Goal: Task Accomplishment & Management: Complete application form

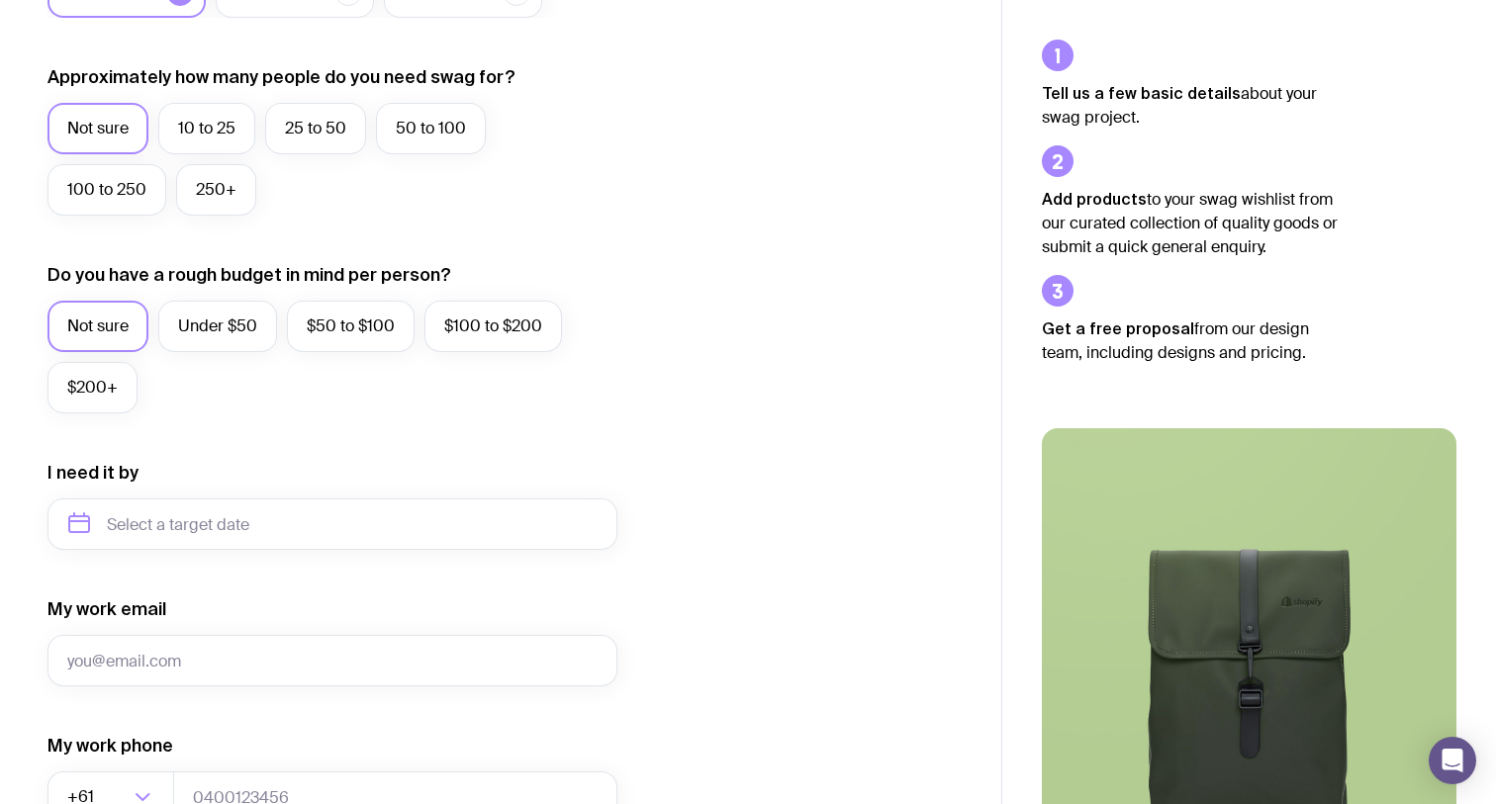
scroll to position [529, 0]
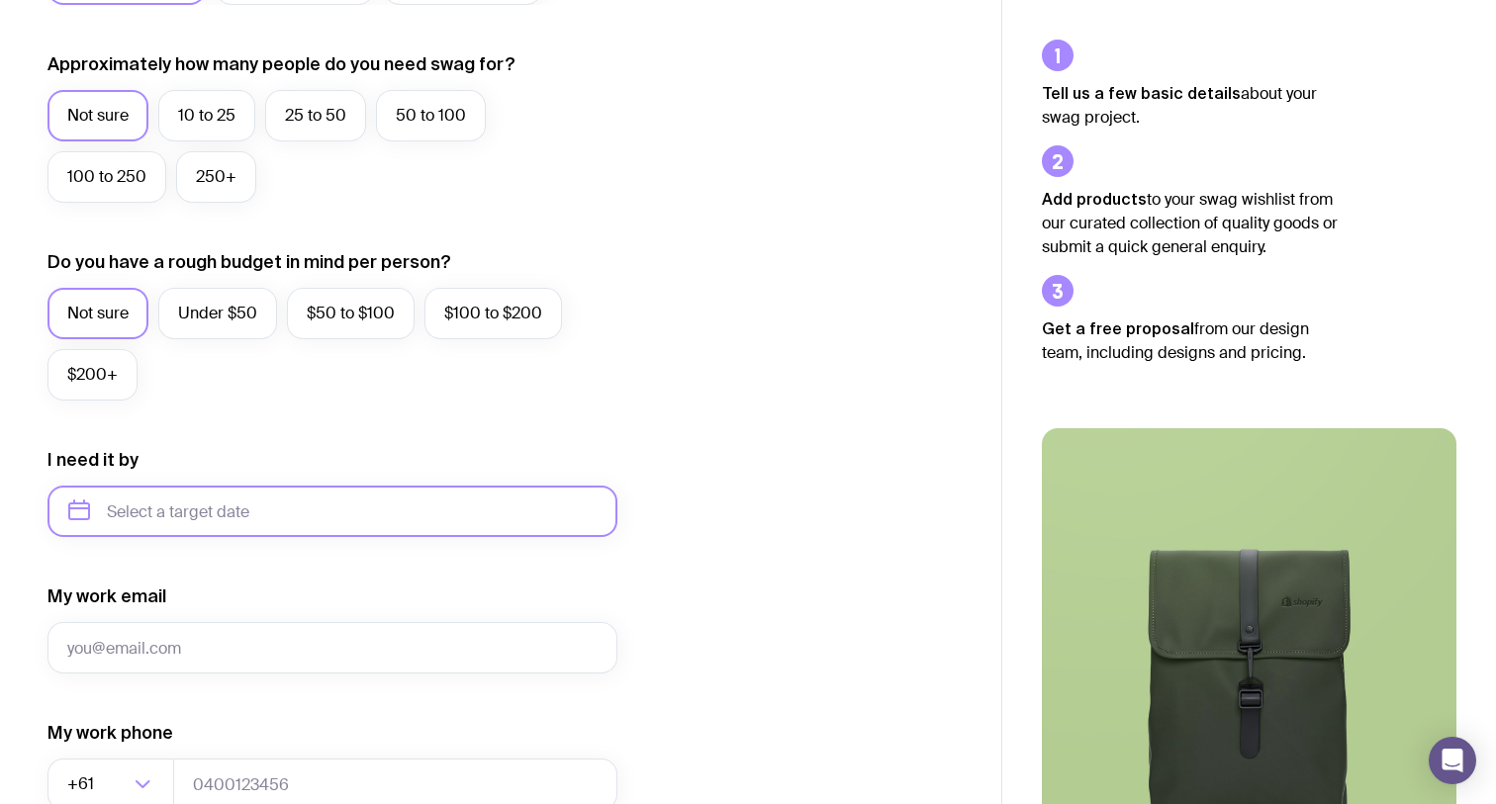
click at [370, 530] on input "text" at bounding box center [332, 511] width 570 height 51
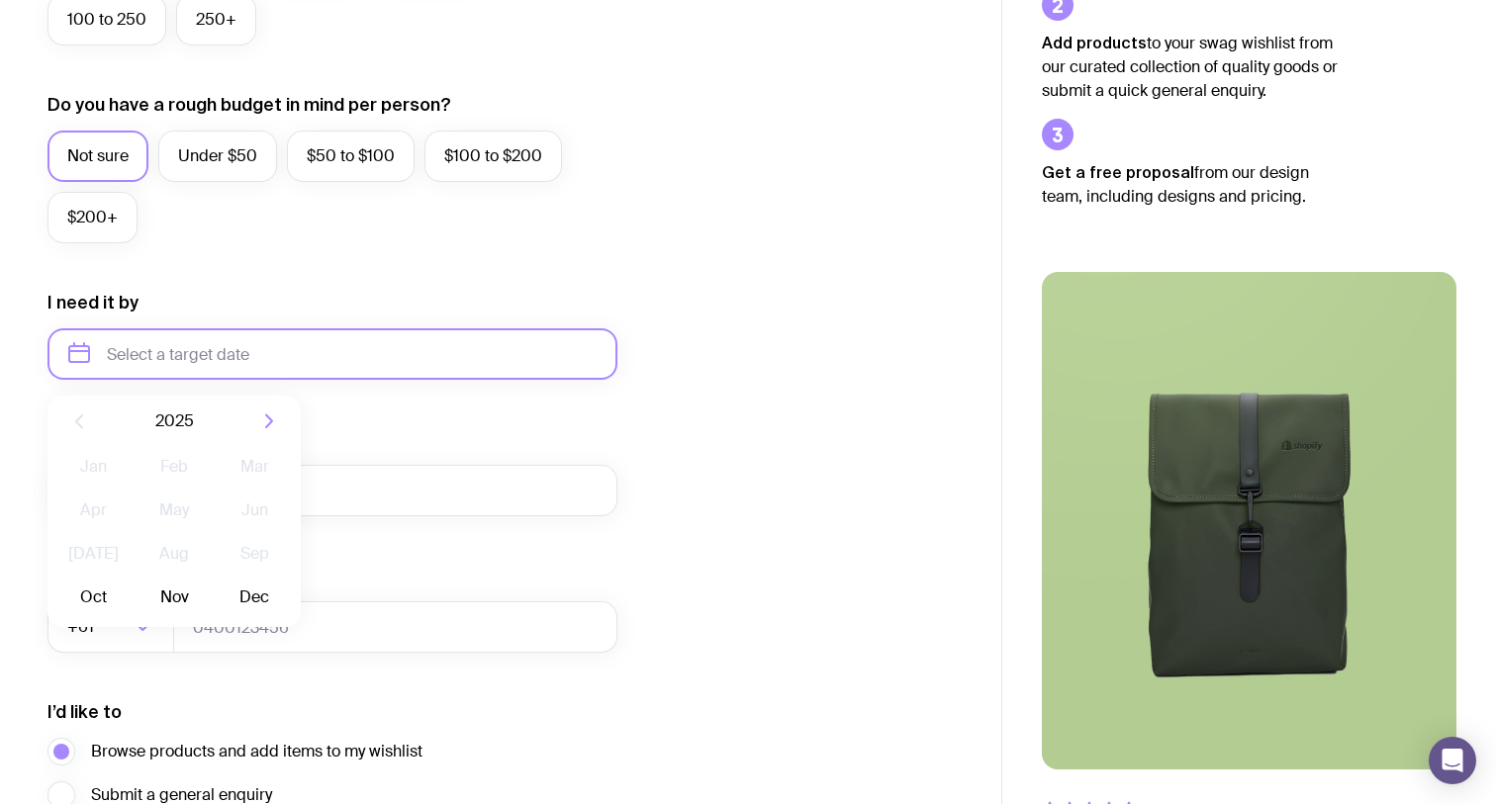
scroll to position [718, 0]
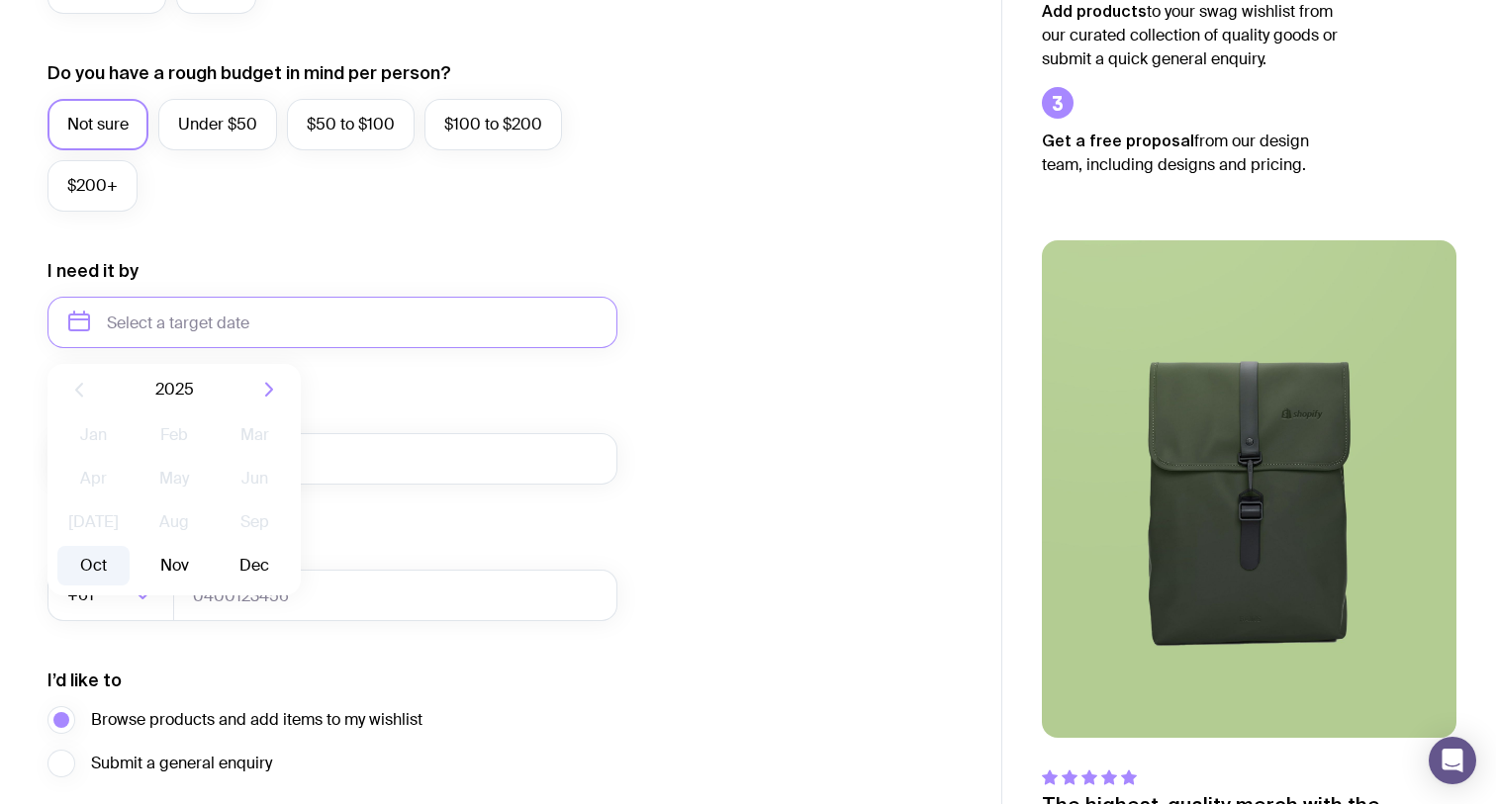
click at [93, 568] on button "Oct" at bounding box center [93, 566] width 72 height 40
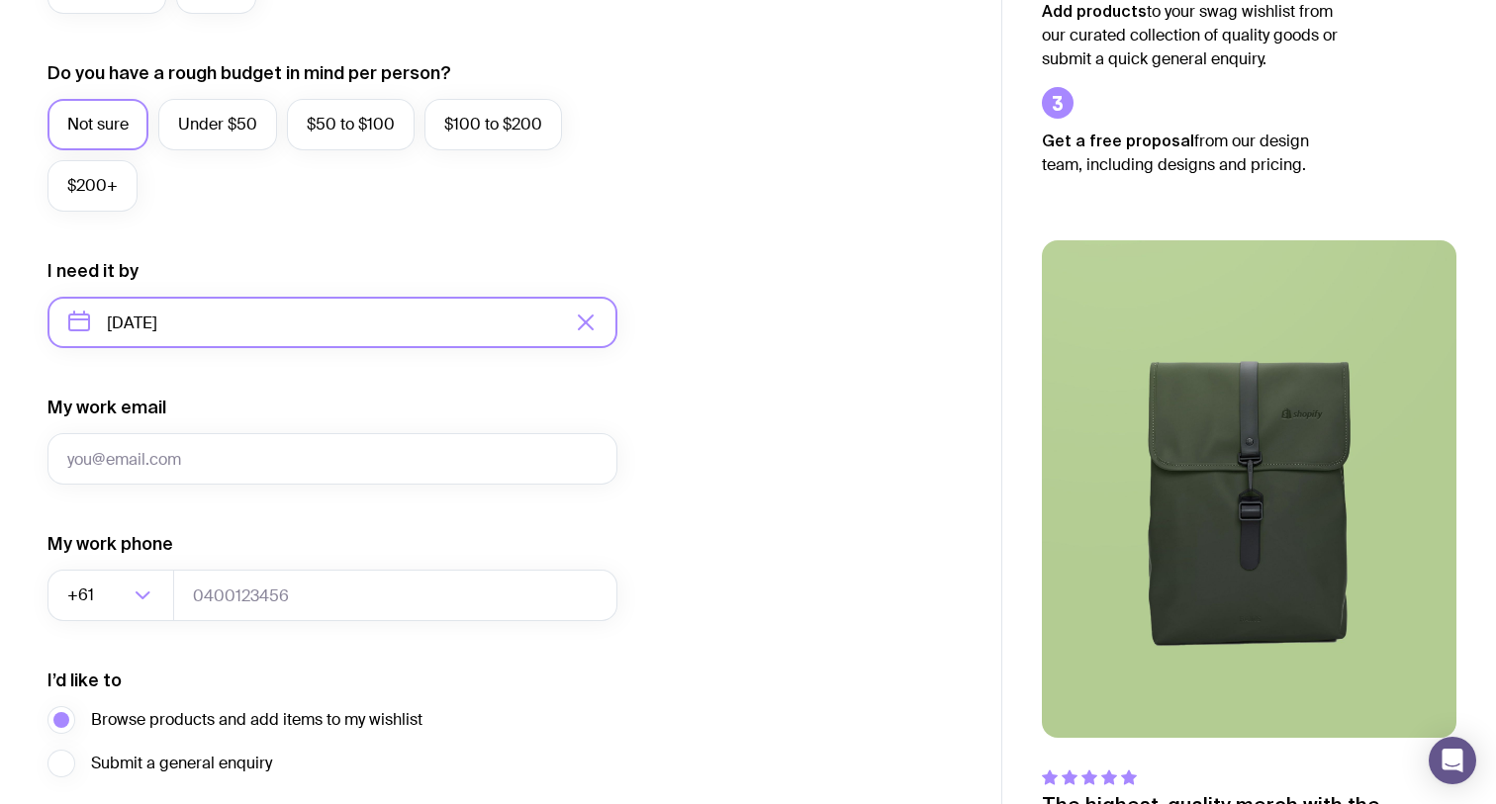
click at [247, 318] on input "[DATE]" at bounding box center [332, 322] width 570 height 51
click at [177, 569] on button "Nov" at bounding box center [174, 566] width 72 height 40
type input "[DATE]"
click at [238, 337] on input "[DATE]" at bounding box center [332, 322] width 570 height 51
click at [361, 401] on div "My work email" at bounding box center [332, 440] width 570 height 89
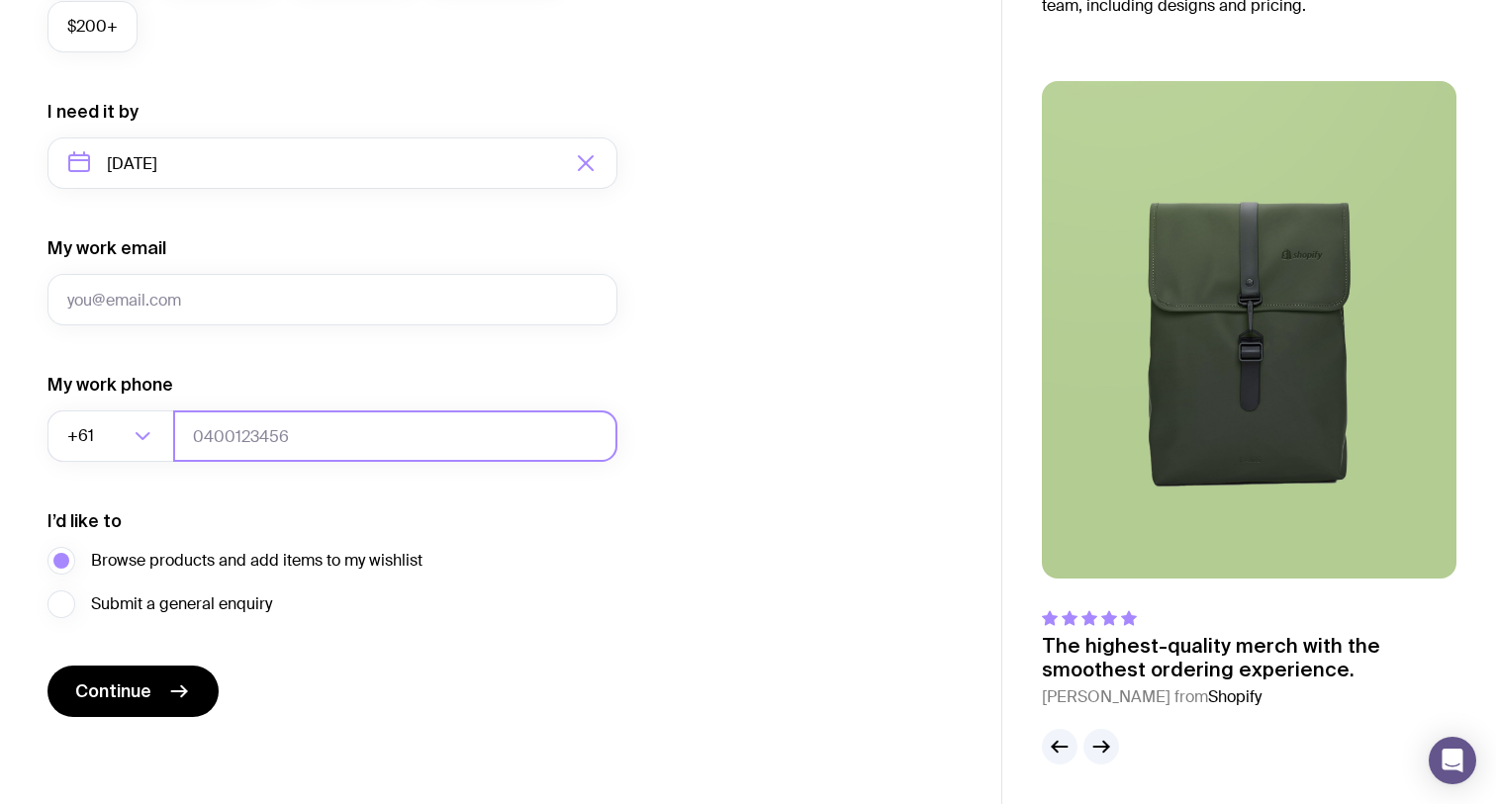
scroll to position [878, 0]
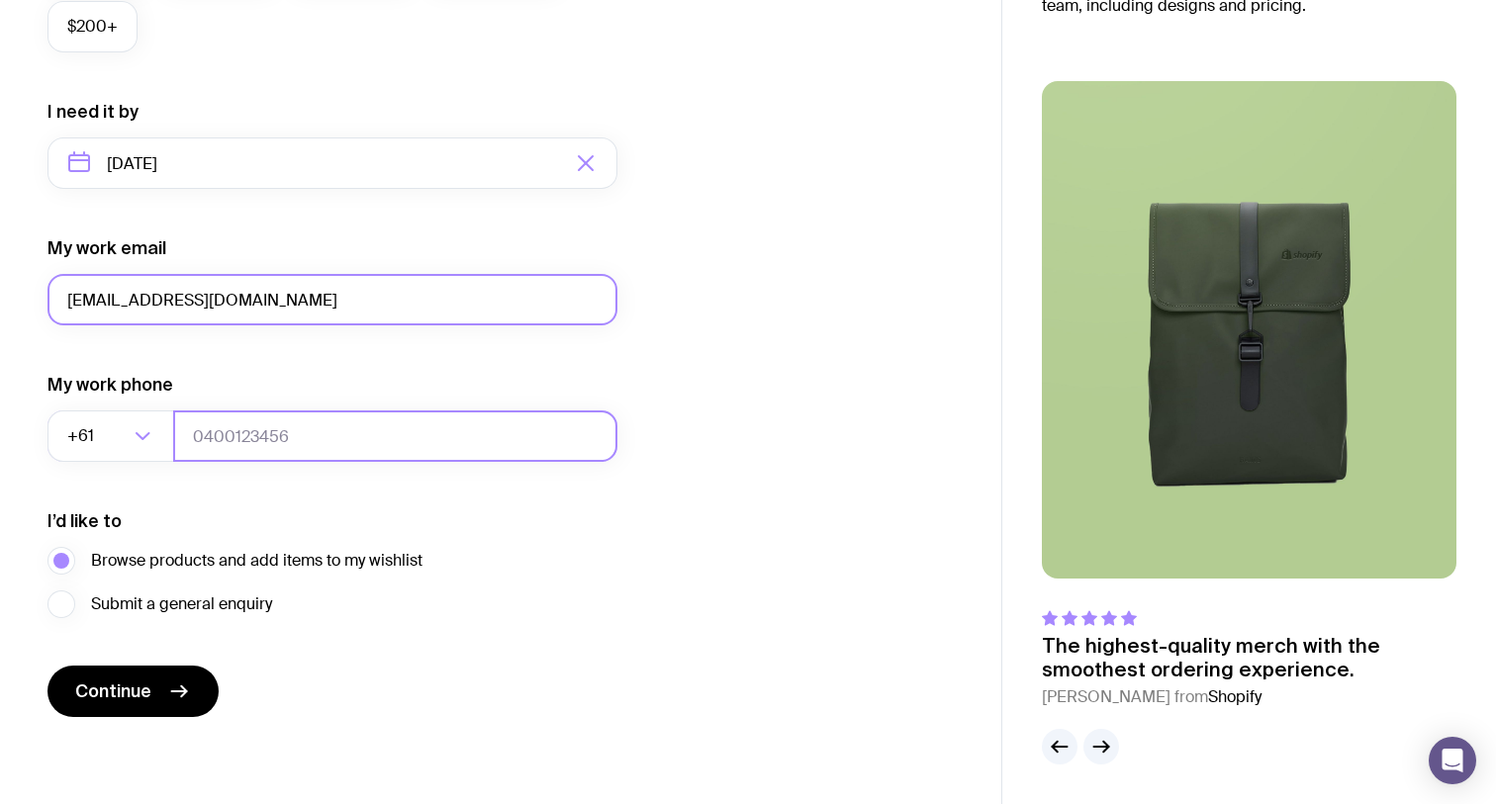
type input "[EMAIL_ADDRESS][DOMAIN_NAME]"
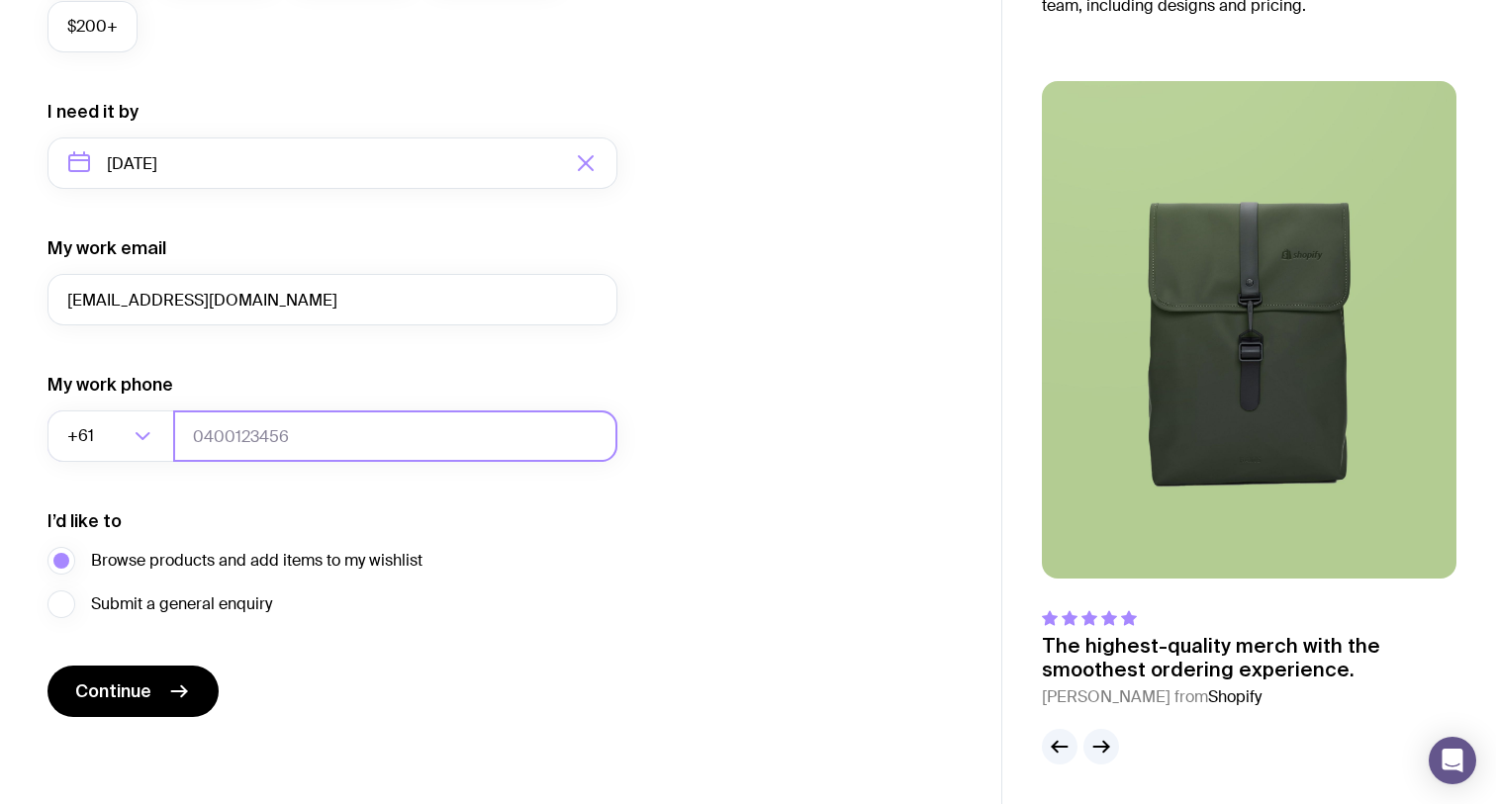
click at [250, 444] on input "tel" at bounding box center [395, 436] width 444 height 51
type input "0433170498"
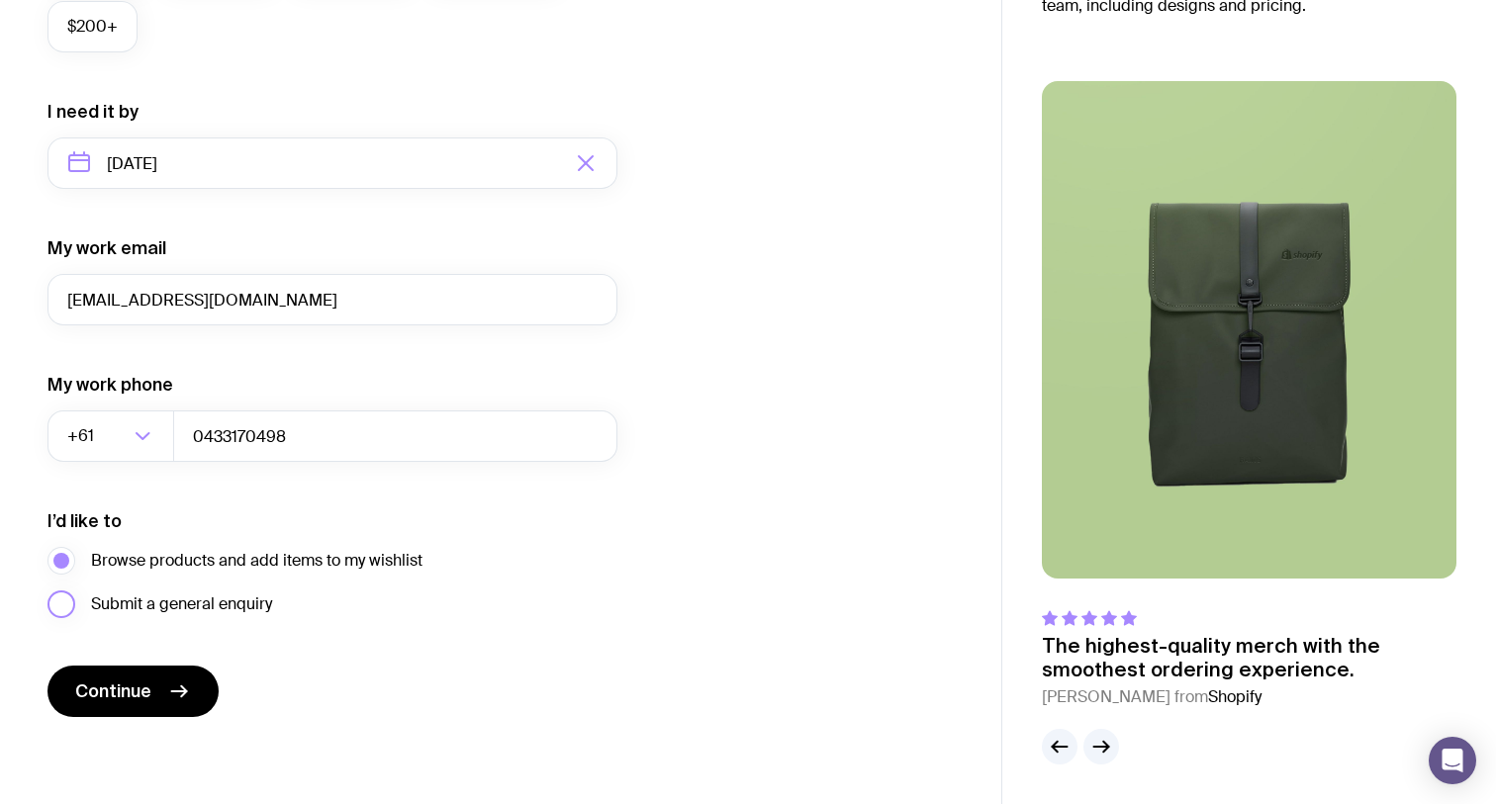
click at [188, 604] on span "Submit a general enquiry" at bounding box center [181, 605] width 181 height 24
click at [0, 0] on input "Submit a general enquiry" at bounding box center [0, 0] width 0 height 0
click at [158, 697] on button "Continue" at bounding box center [132, 691] width 171 height 51
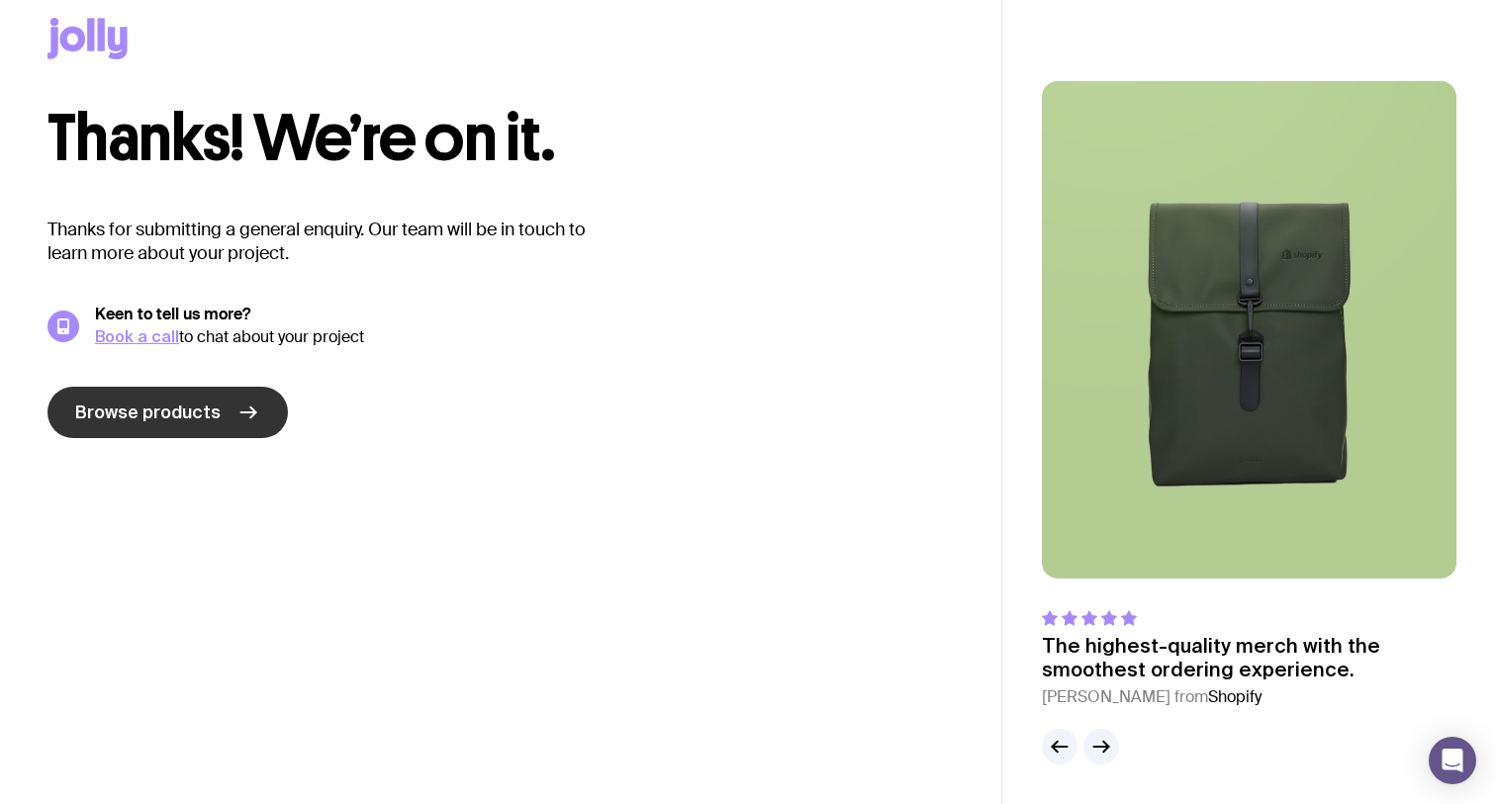
click at [212, 419] on span "Browse products" at bounding box center [147, 413] width 145 height 24
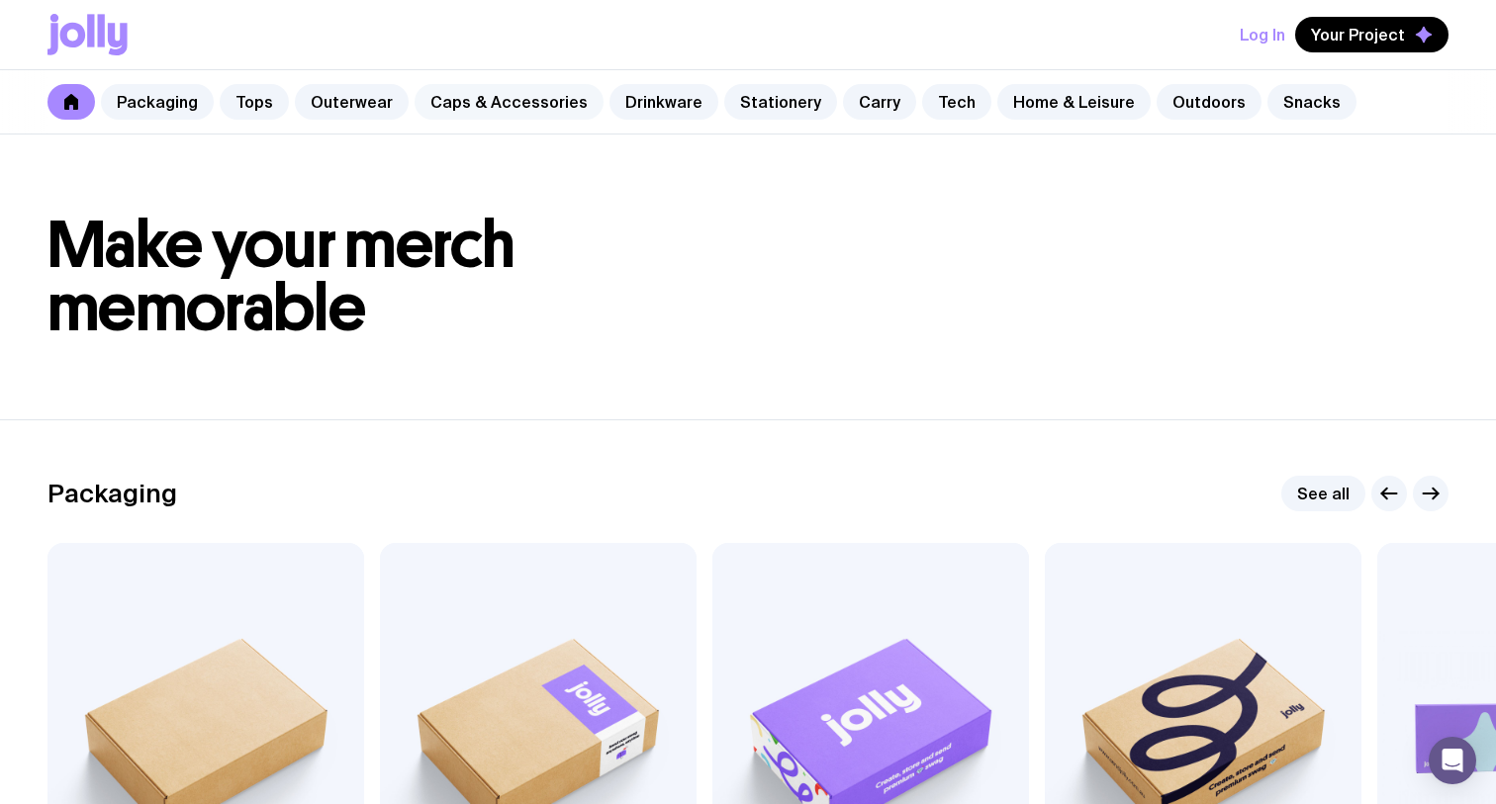
click at [448, 101] on link "Caps & Accessories" at bounding box center [509, 102] width 189 height 36
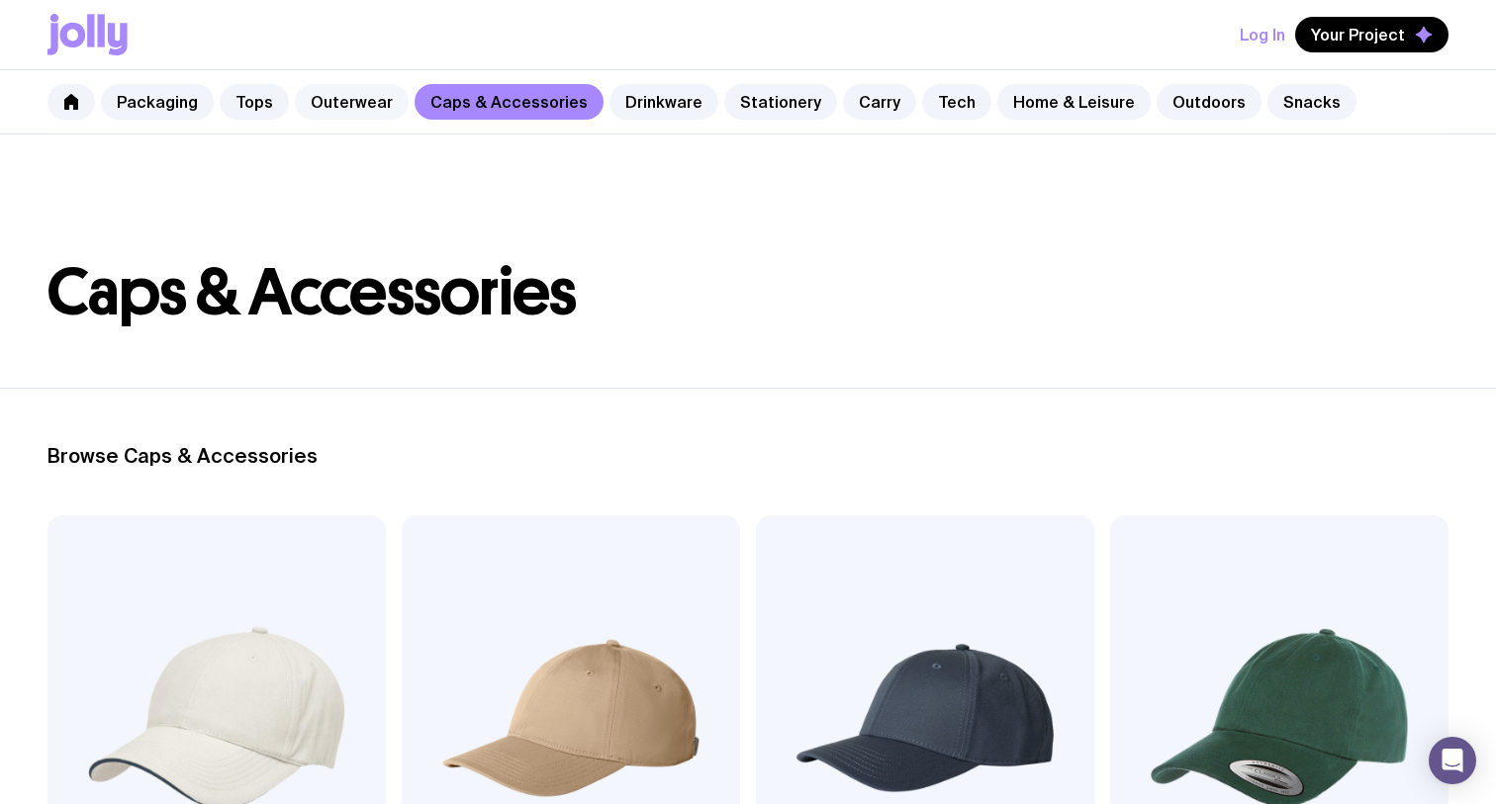
click at [357, 106] on link "Outerwear" at bounding box center [352, 102] width 114 height 36
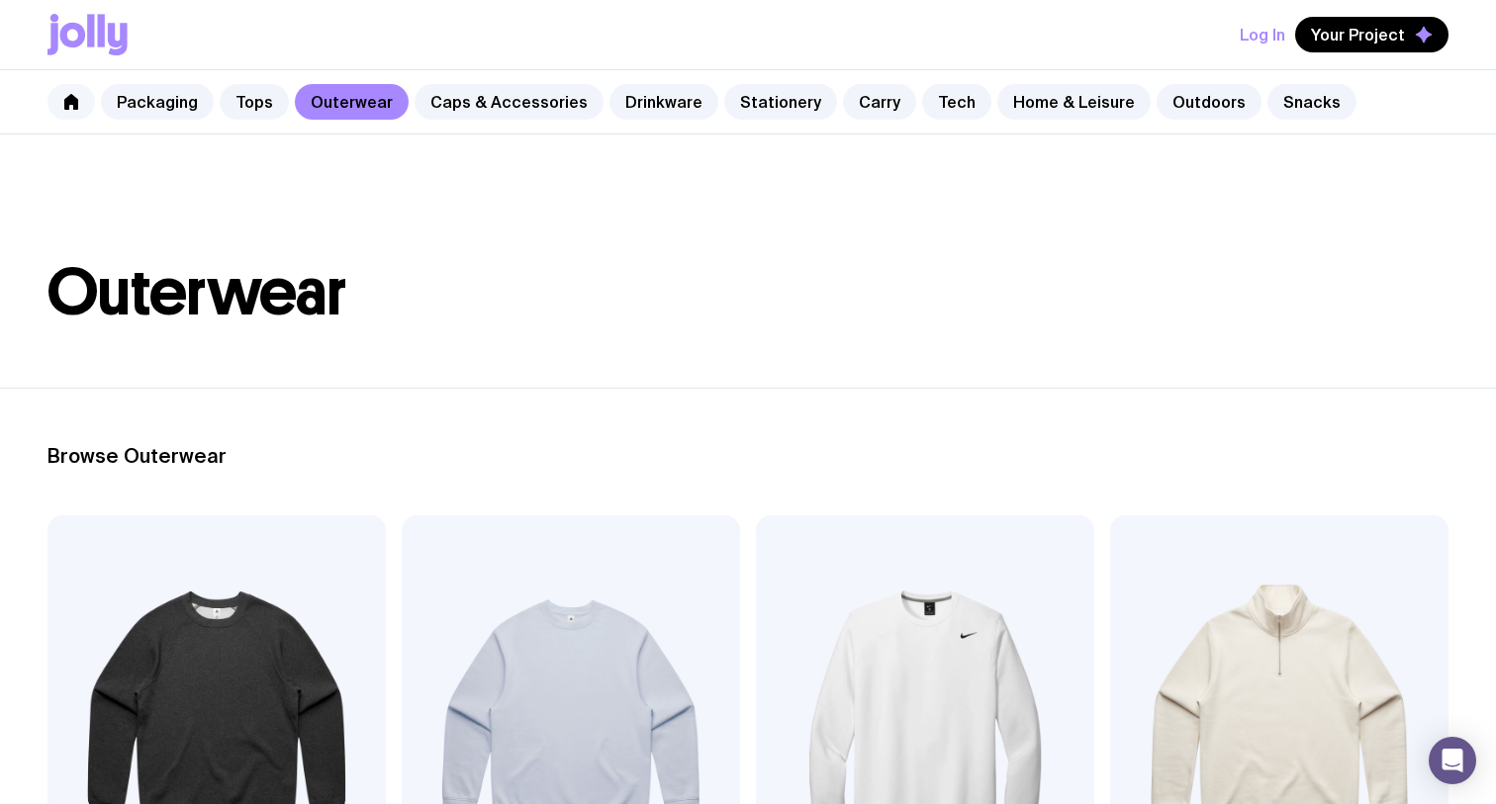
click at [82, 109] on link at bounding box center [70, 102] width 47 height 36
